Goal: Task Accomplishment & Management: Manage account settings

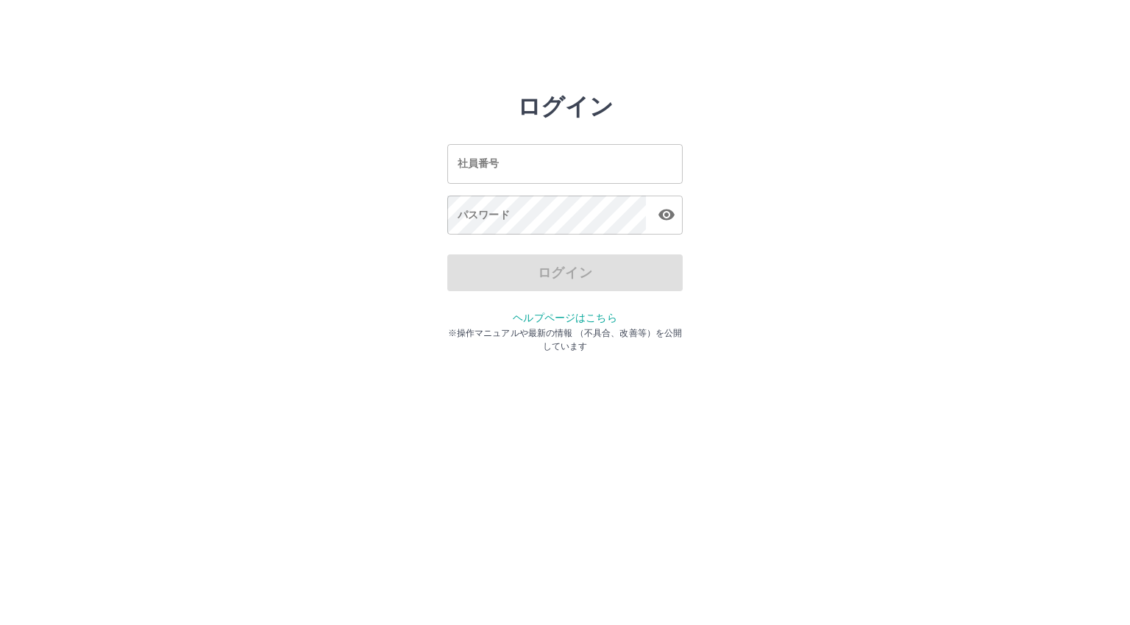
click at [504, 163] on input "社員番号" at bounding box center [564, 163] width 235 height 39
type input "*******"
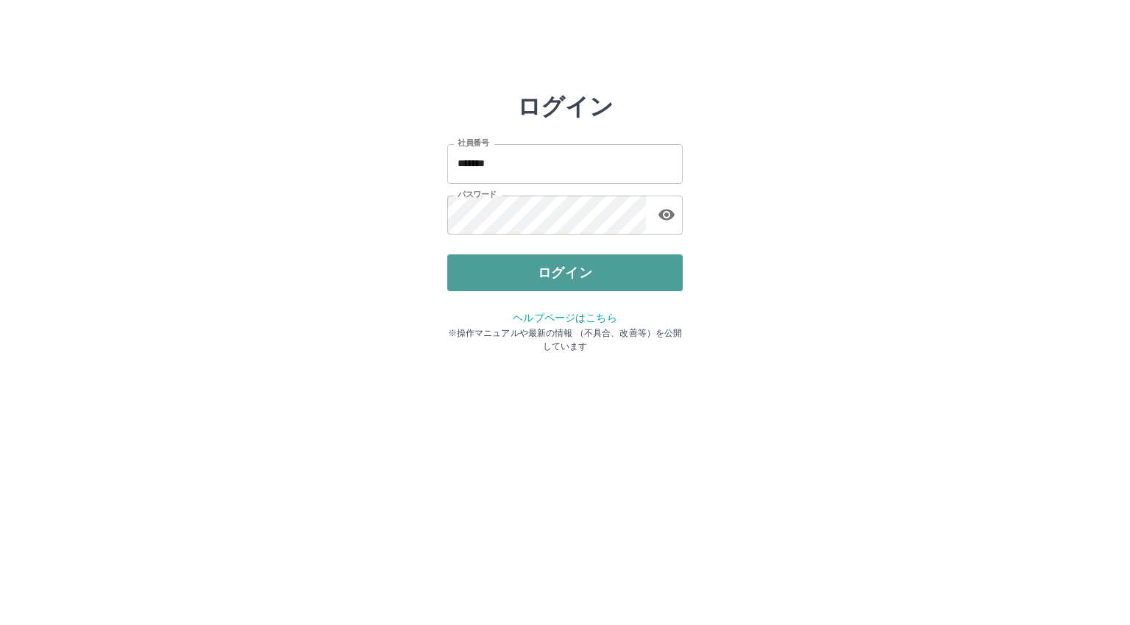
click at [523, 269] on button "ログイン" at bounding box center [564, 273] width 235 height 37
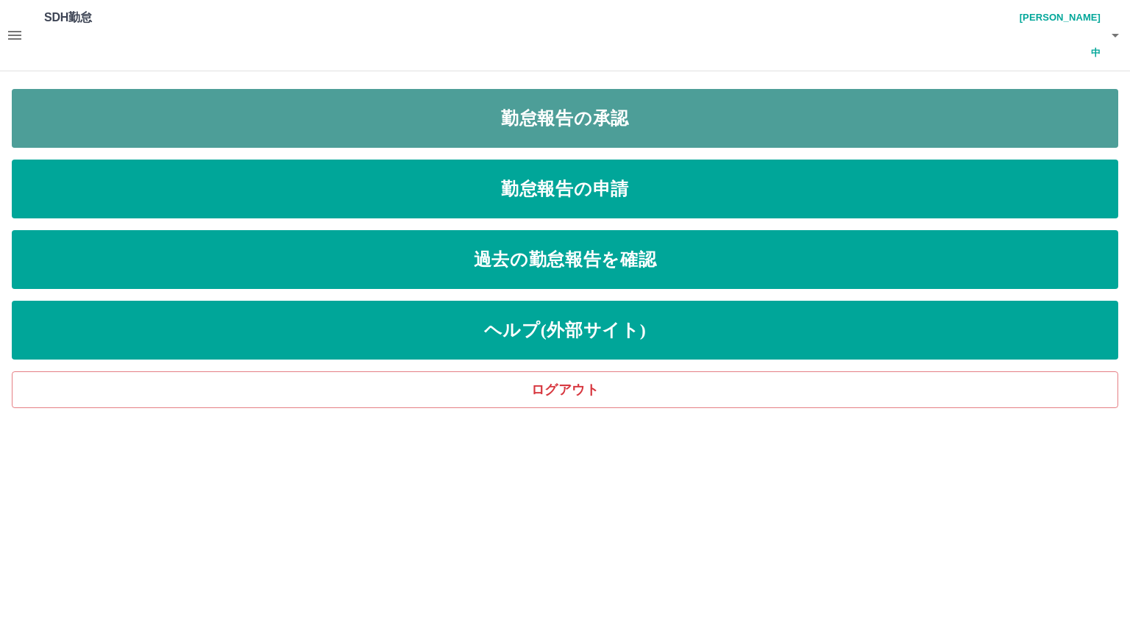
click at [104, 89] on link "勤怠報告の承認" at bounding box center [565, 118] width 1107 height 59
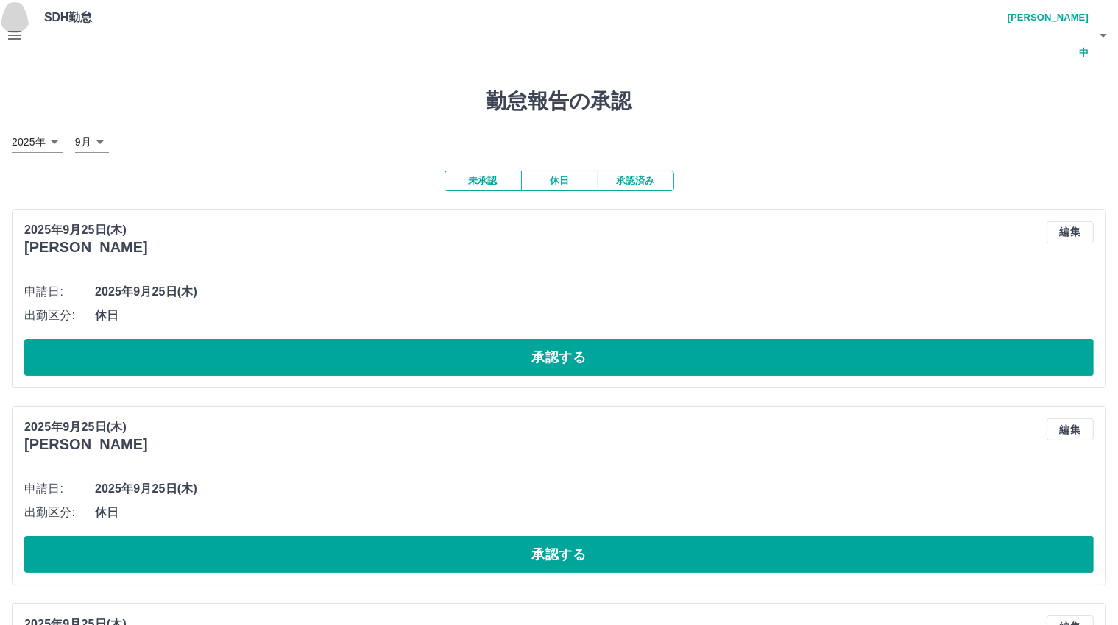
click at [10, 26] on icon "button" at bounding box center [15, 35] width 18 height 18
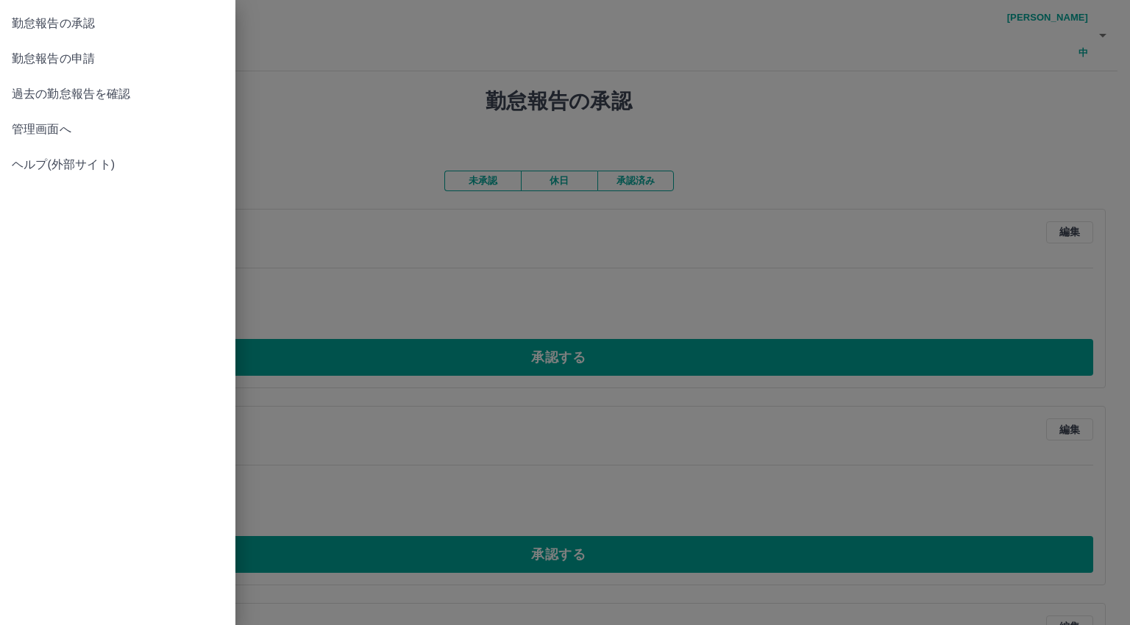
click at [44, 123] on span "管理画面へ" at bounding box center [118, 130] width 212 height 18
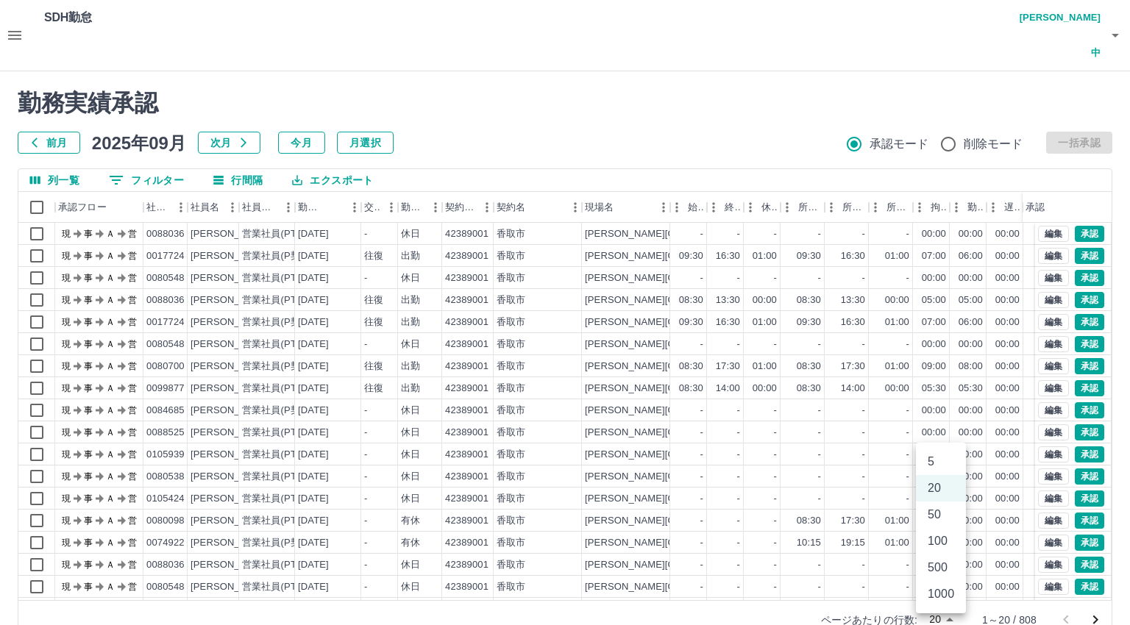
click at [941, 581] on body "SDH勤怠 金光　康中 勤務実績承認 前月 2025年09月 次月 今月 月選択 承認モード 削除モード 一括承認 列一覧 0 フィルター 行間隔 エクスポー…" at bounding box center [565, 328] width 1130 height 657
click at [939, 567] on li "500" at bounding box center [941, 568] width 50 height 26
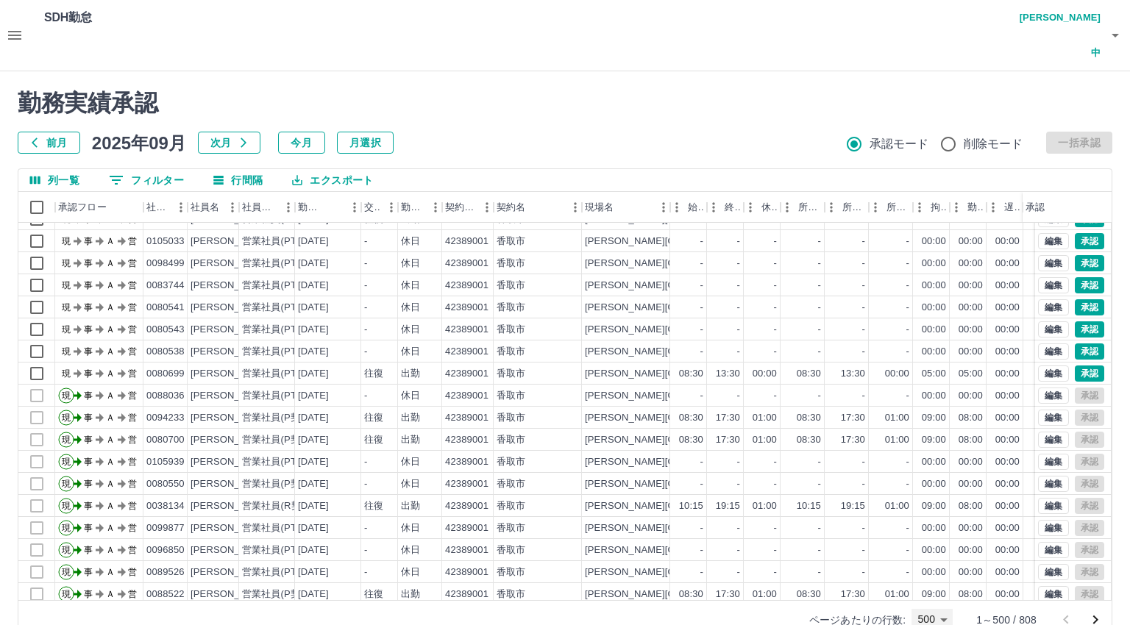
scroll to position [4091, 0]
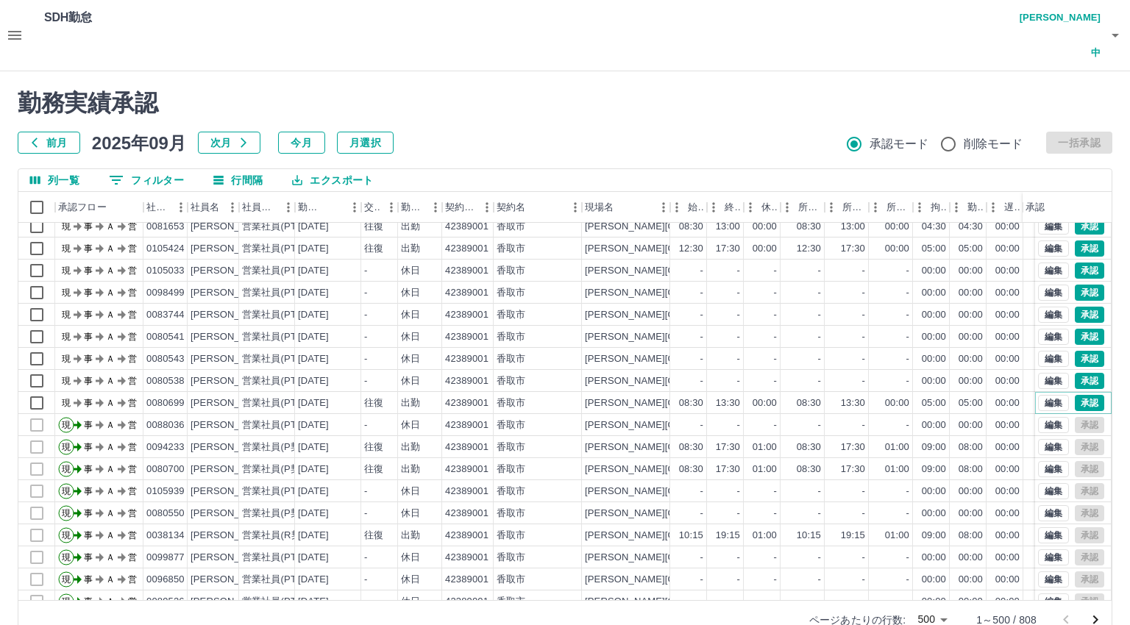
click at [1075, 395] on button "承認" at bounding box center [1089, 403] width 29 height 16
click at [1077, 373] on button "承認" at bounding box center [1089, 381] width 29 height 16
click at [1081, 351] on button "承認" at bounding box center [1089, 359] width 29 height 16
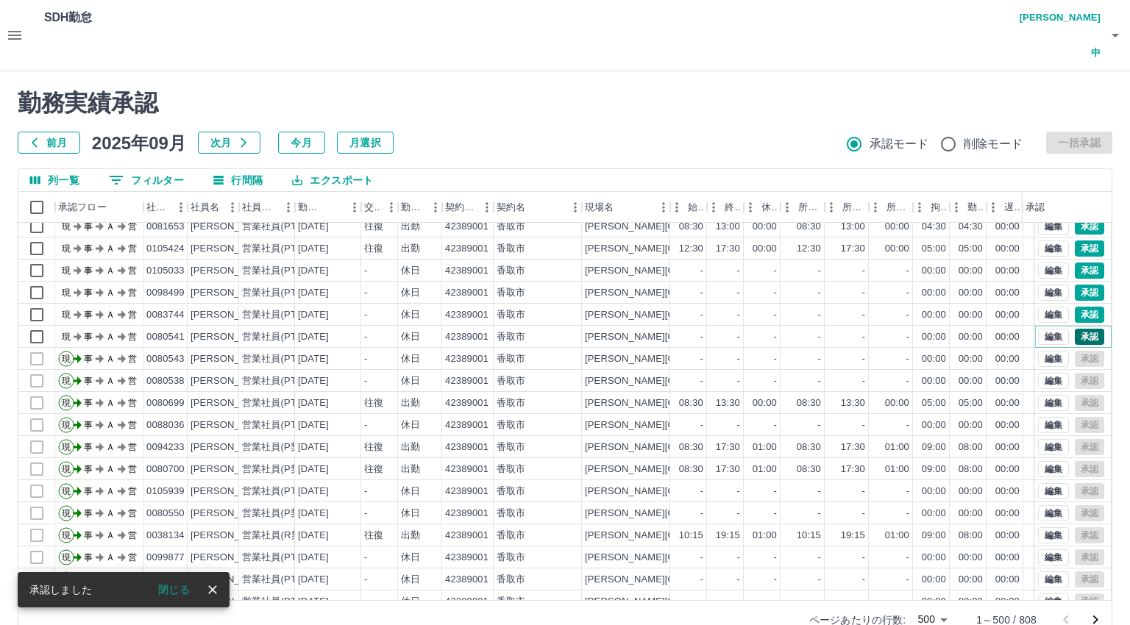
click at [1075, 329] on button "承認" at bounding box center [1089, 337] width 29 height 16
click at [1075, 307] on button "承認" at bounding box center [1089, 315] width 29 height 16
click at [1075, 285] on button "承認" at bounding box center [1089, 293] width 29 height 16
click at [1075, 263] on button "承認" at bounding box center [1089, 271] width 29 height 16
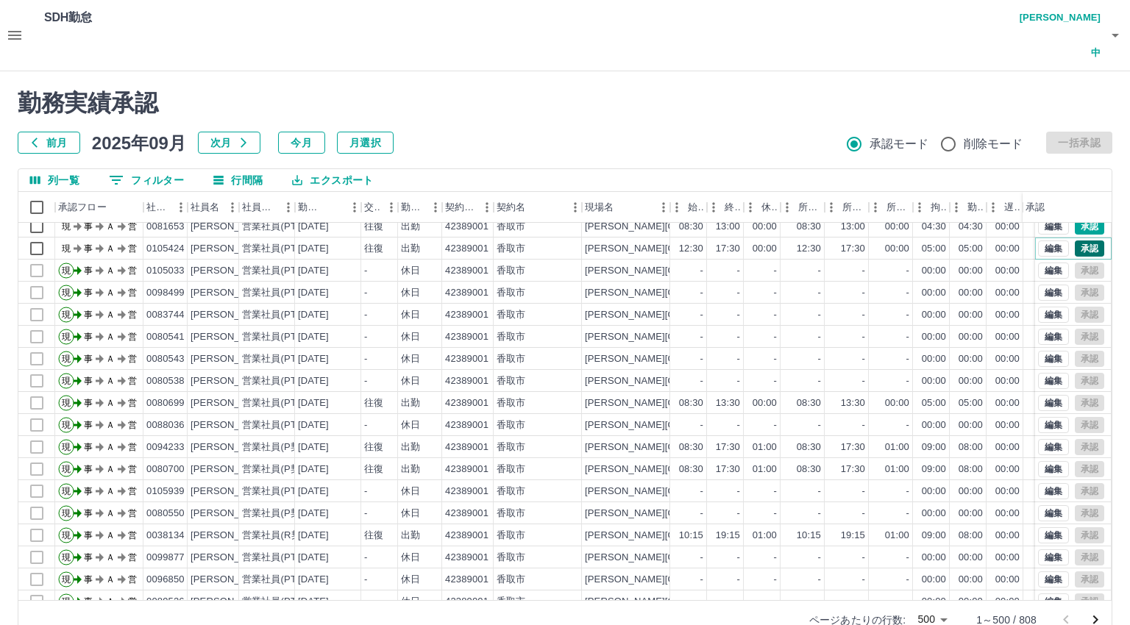
click at [1075, 241] on button "承認" at bounding box center [1089, 249] width 29 height 16
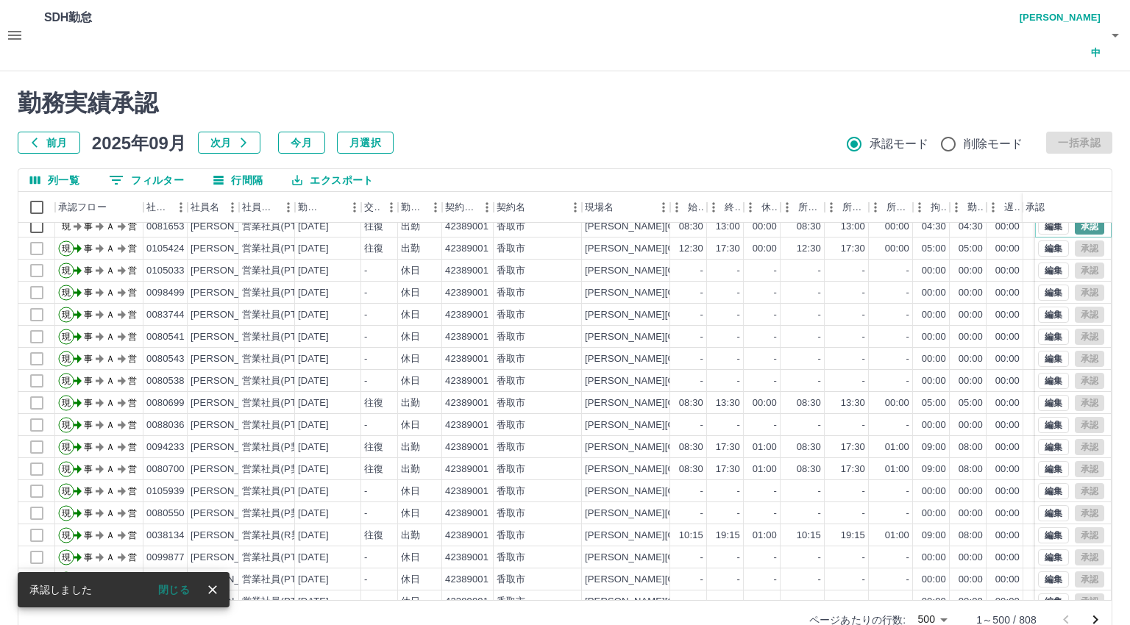
click at [1075, 219] on button "承認" at bounding box center [1089, 227] width 29 height 16
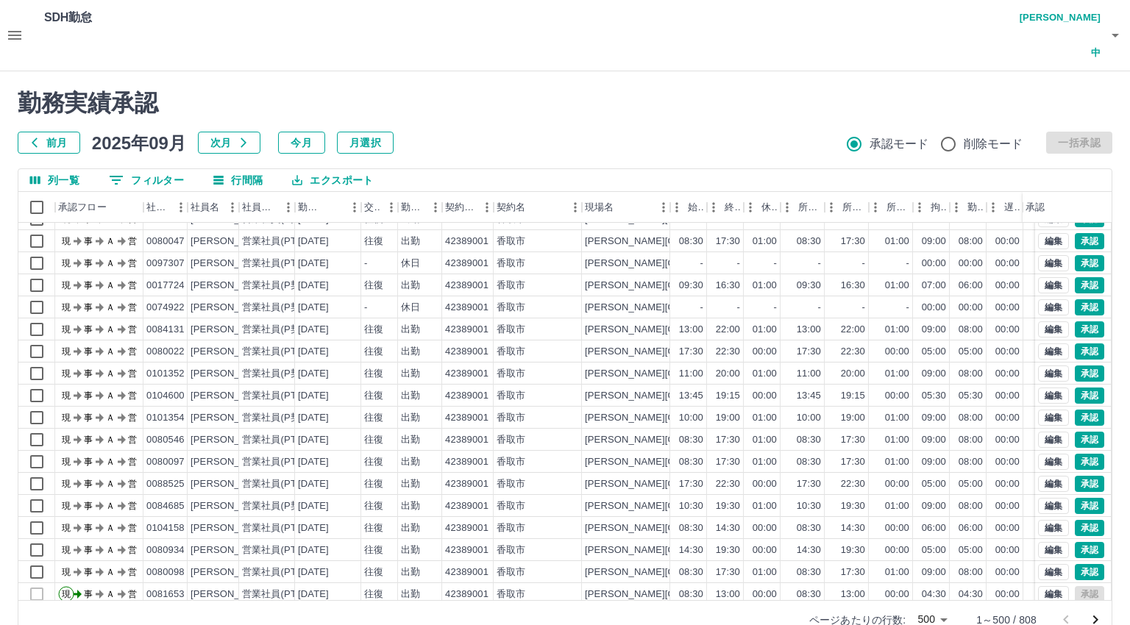
scroll to position [3797, 0]
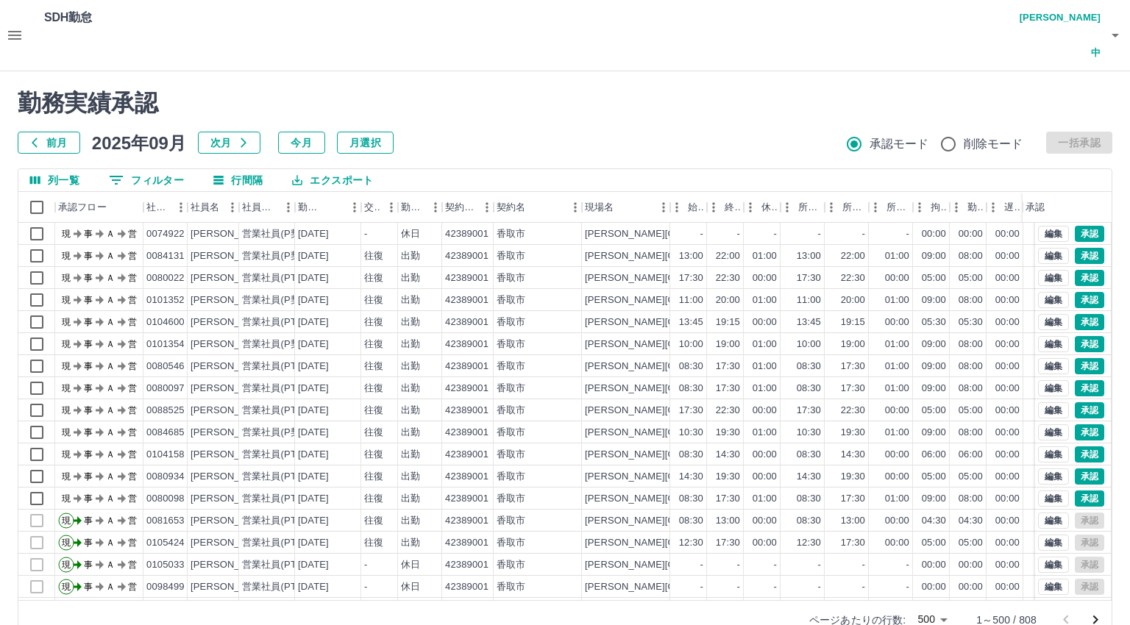
click at [934, 587] on body "SDH勤怠 金光　康中 勤務実績承認 前月 2025年09月 次月 今月 月選択 承認モード 削除モード 一括承認 列一覧 0 フィルター 行間隔 エクスポー…" at bounding box center [565, 328] width 1130 height 657
click at [931, 545] on li "100" at bounding box center [932, 541] width 50 height 26
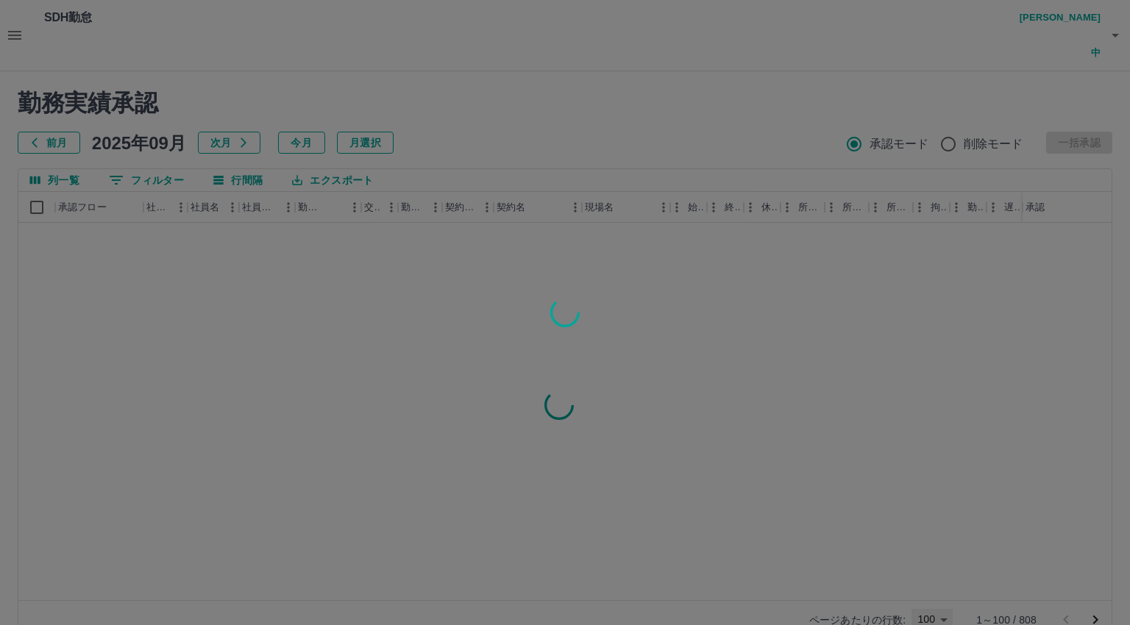
type input "***"
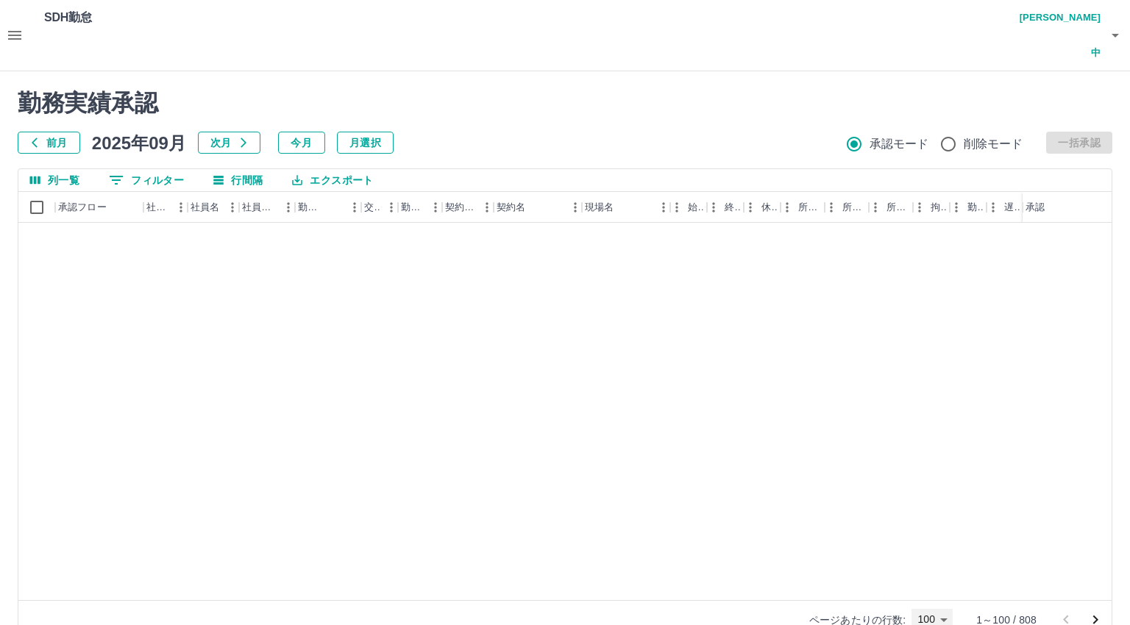
scroll to position [1842, 0]
